Goal: Find specific page/section: Find specific page/section

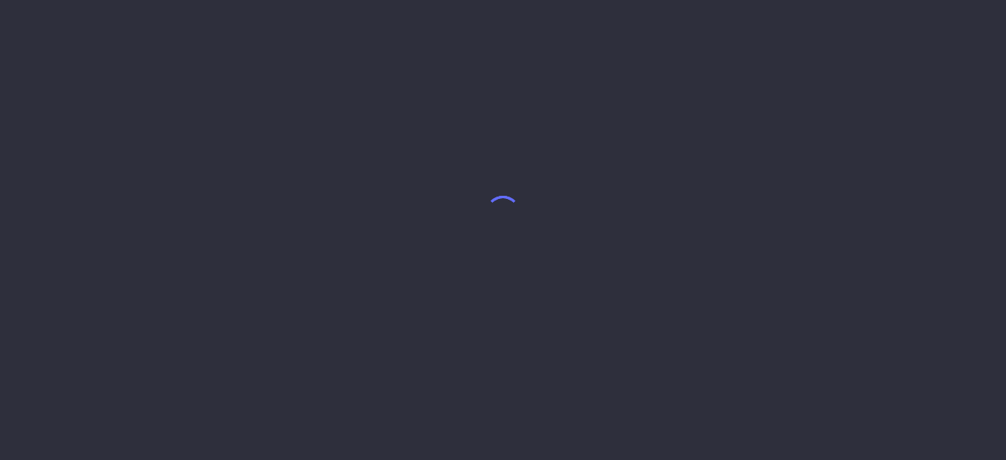
select select "8"
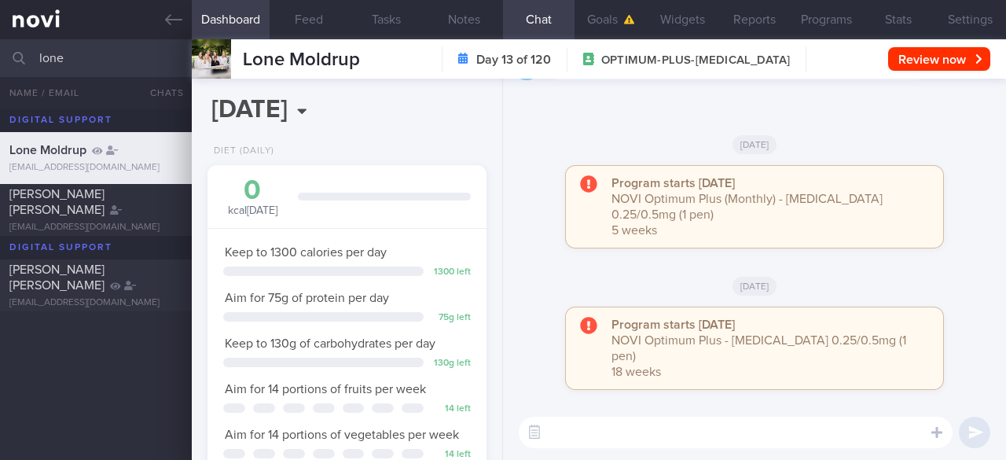
scroll to position [141, 239]
click at [97, 59] on input "lone" at bounding box center [503, 58] width 1006 height 38
type input "l"
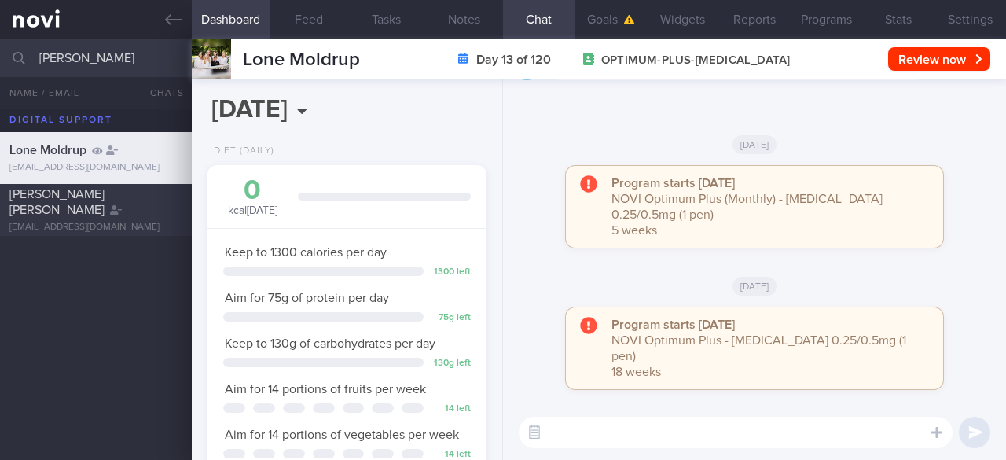
type input "[PERSON_NAME]"
click at [126, 222] on div "[EMAIL_ADDRESS][DOMAIN_NAME]" at bounding box center [95, 228] width 173 height 12
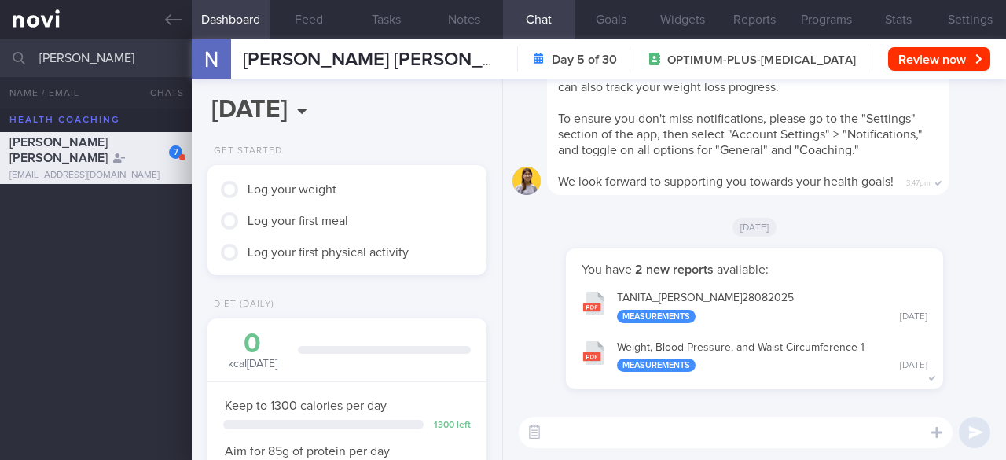
scroll to position [-45, 0]
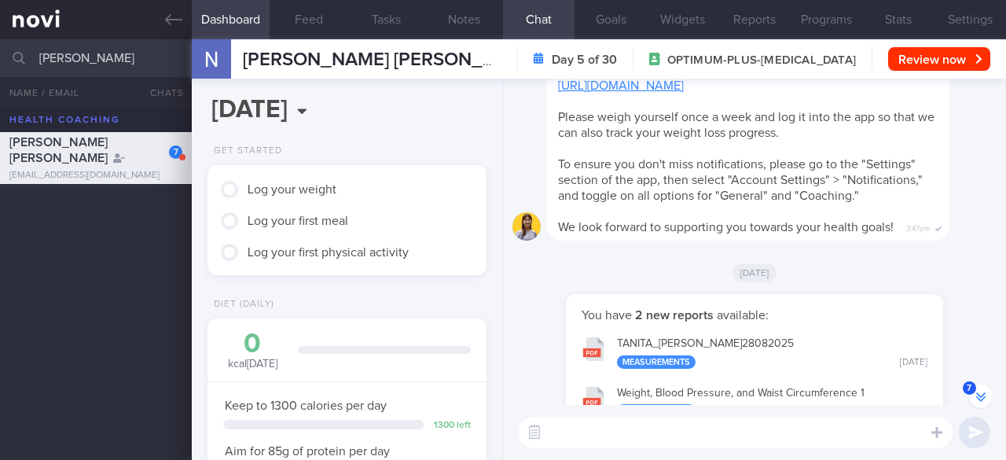
click at [983, 403] on button "7" at bounding box center [981, 396] width 24 height 24
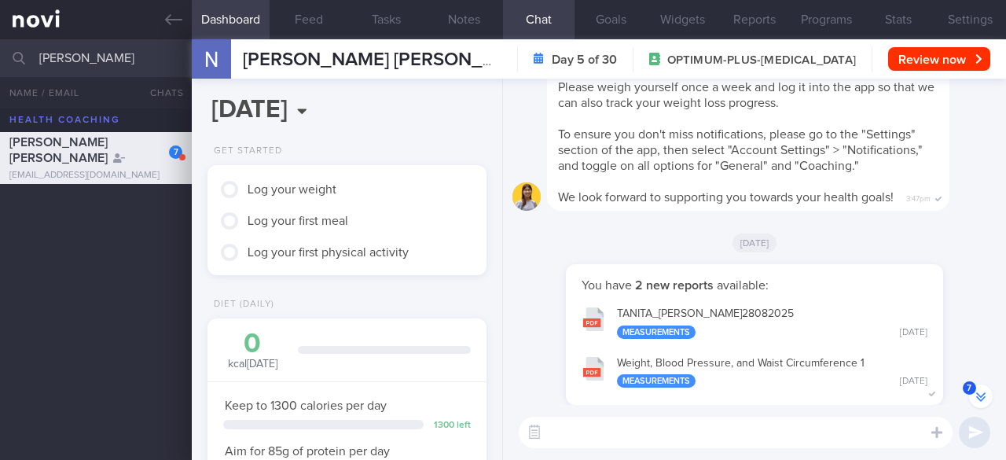
scroll to position [0, 0]
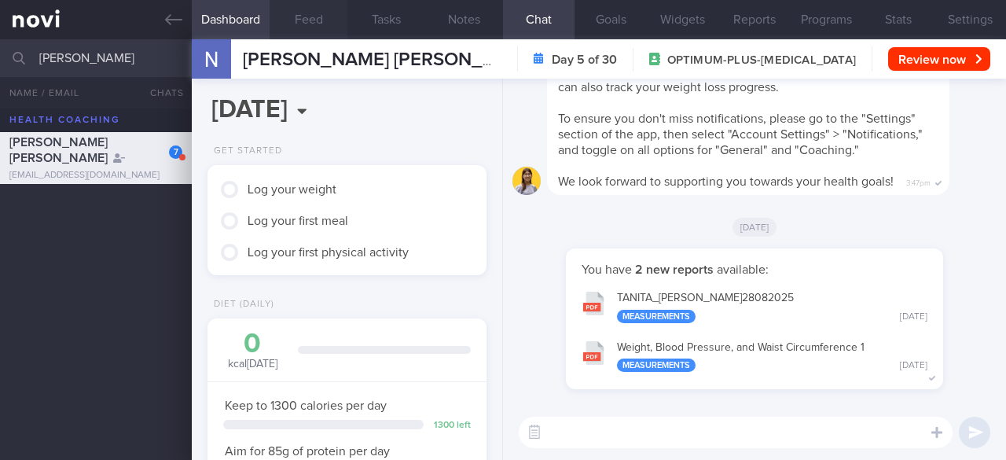
click at [319, 18] on button "Feed" at bounding box center [308, 19] width 78 height 39
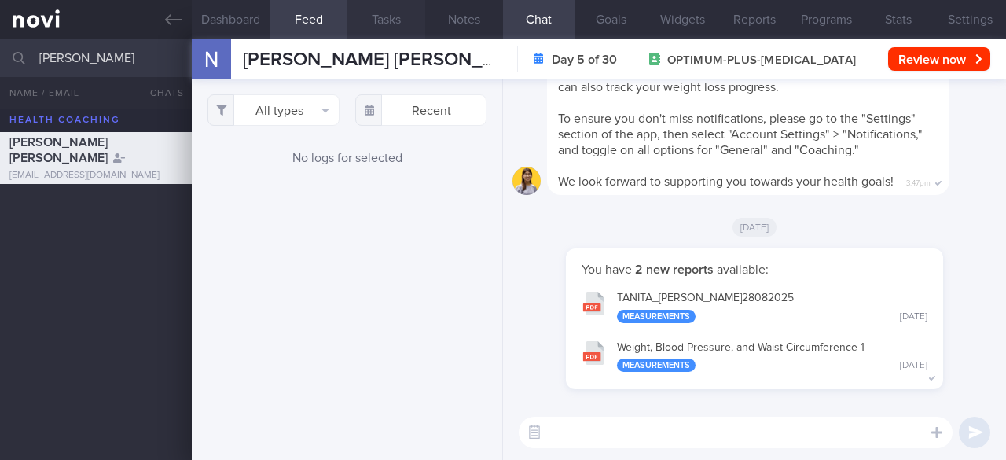
click at [393, 17] on button "Tasks" at bounding box center [386, 19] width 78 height 39
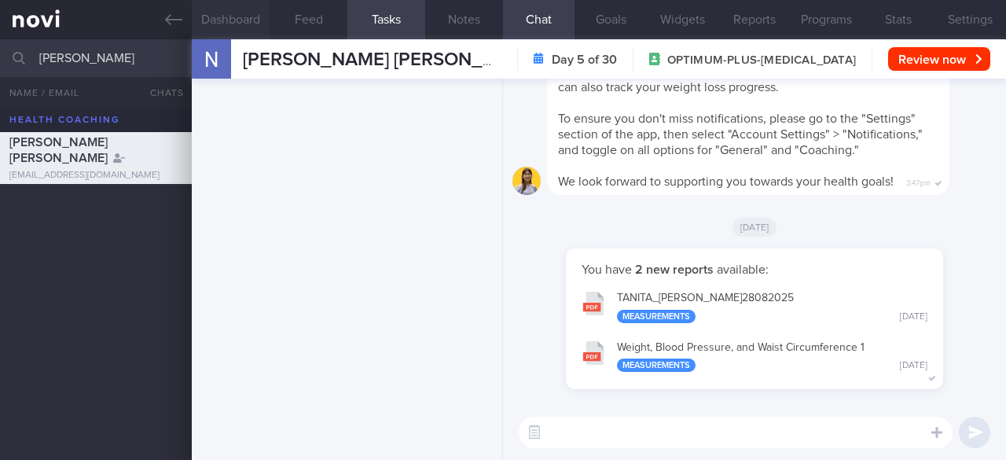
click at [224, 16] on button "Dashboard" at bounding box center [231, 19] width 78 height 39
